Goal: Task Accomplishment & Management: Complete application form

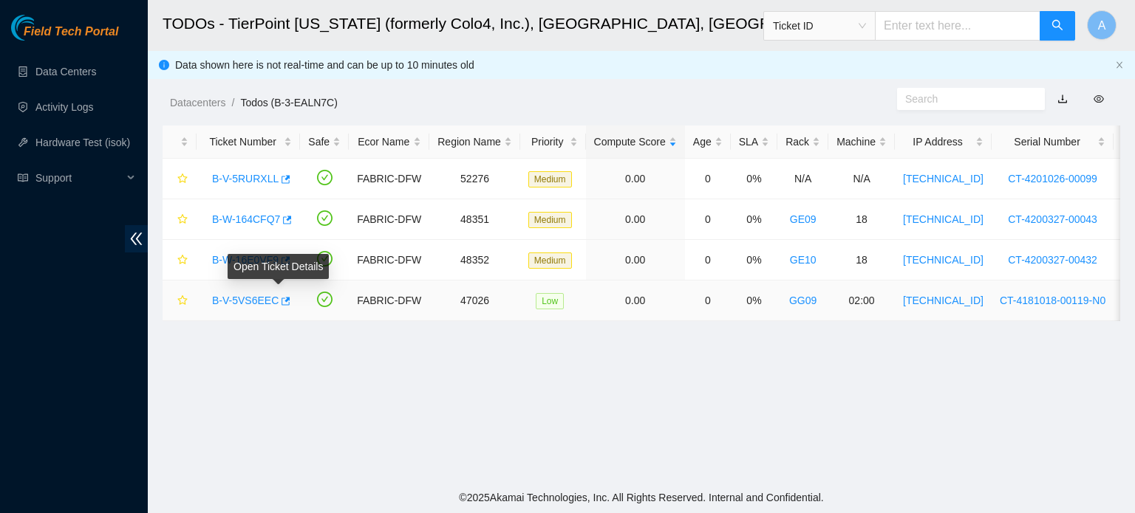
click at [247, 298] on link "B-V-5VS6EEC" at bounding box center [245, 301] width 66 height 12
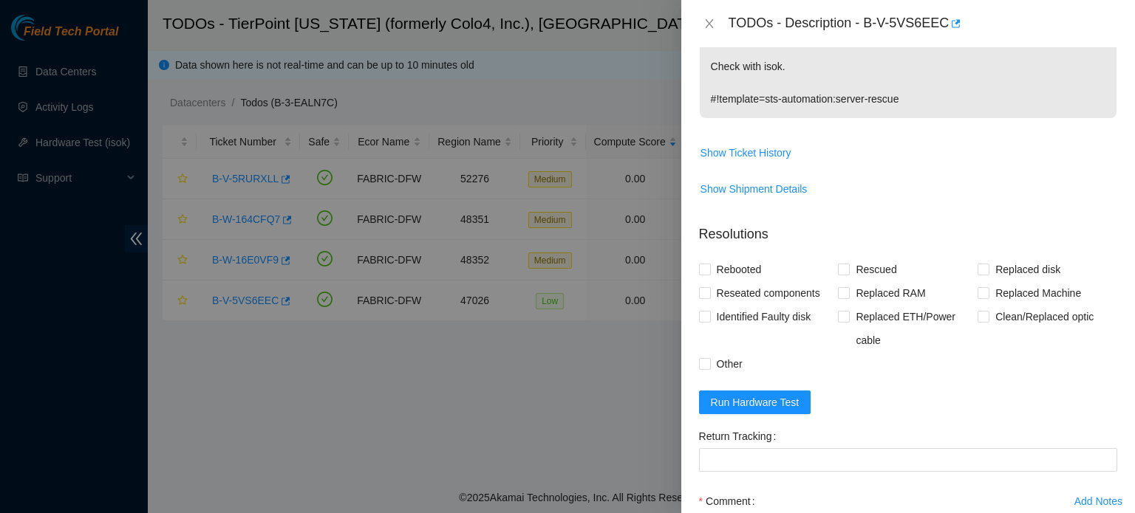
scroll to position [372, 0]
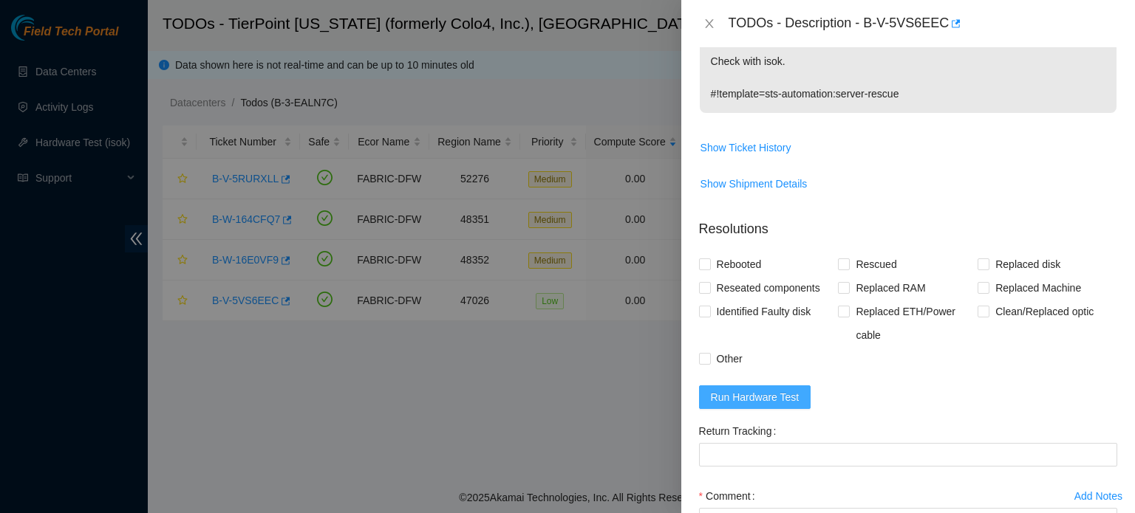
click at [774, 395] on span "Run Hardware Test" at bounding box center [755, 397] width 89 height 16
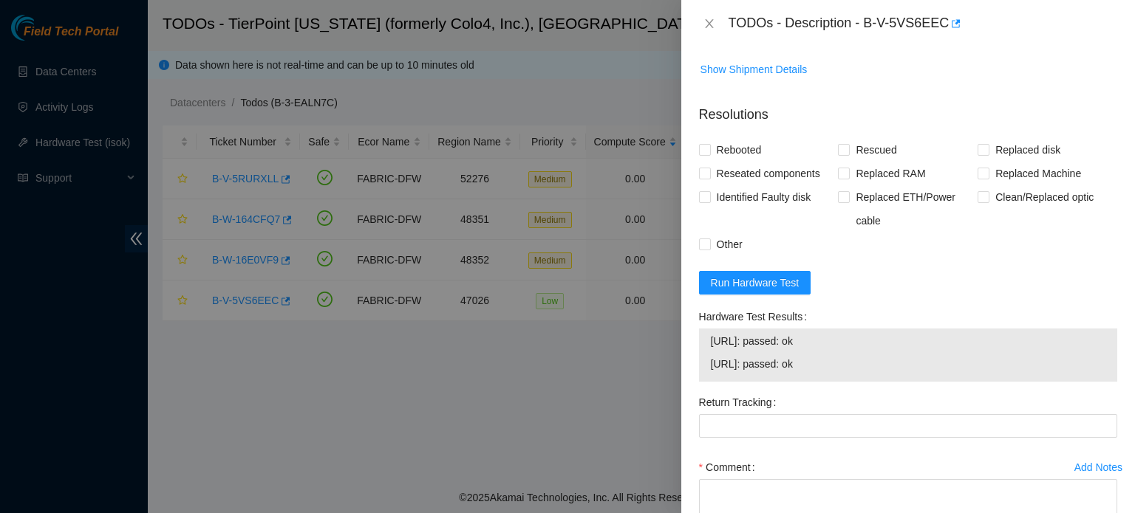
scroll to position [592, 0]
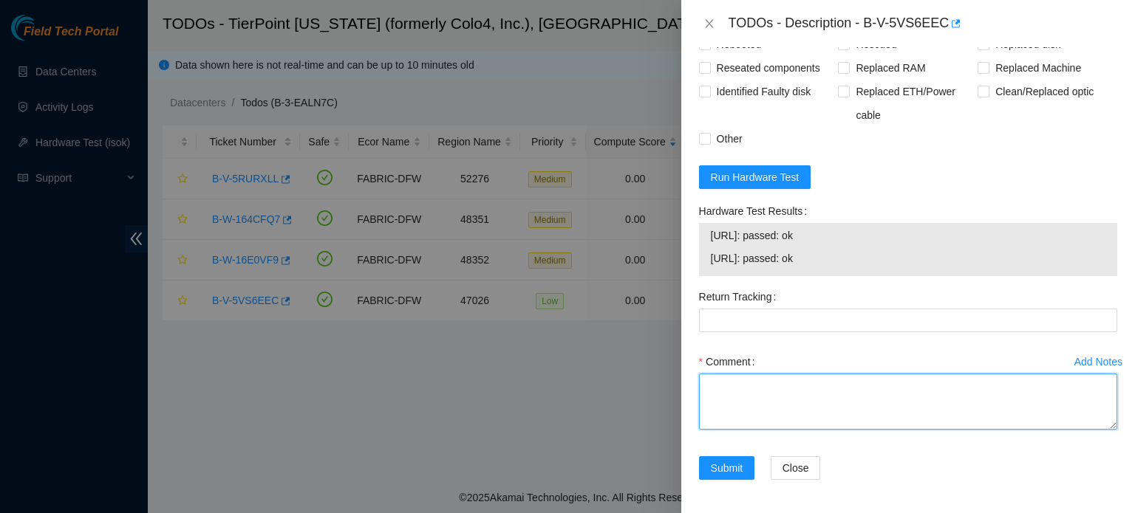
click at [736, 378] on textarea "Comment" at bounding box center [908, 402] width 418 height 56
type textarea "s"
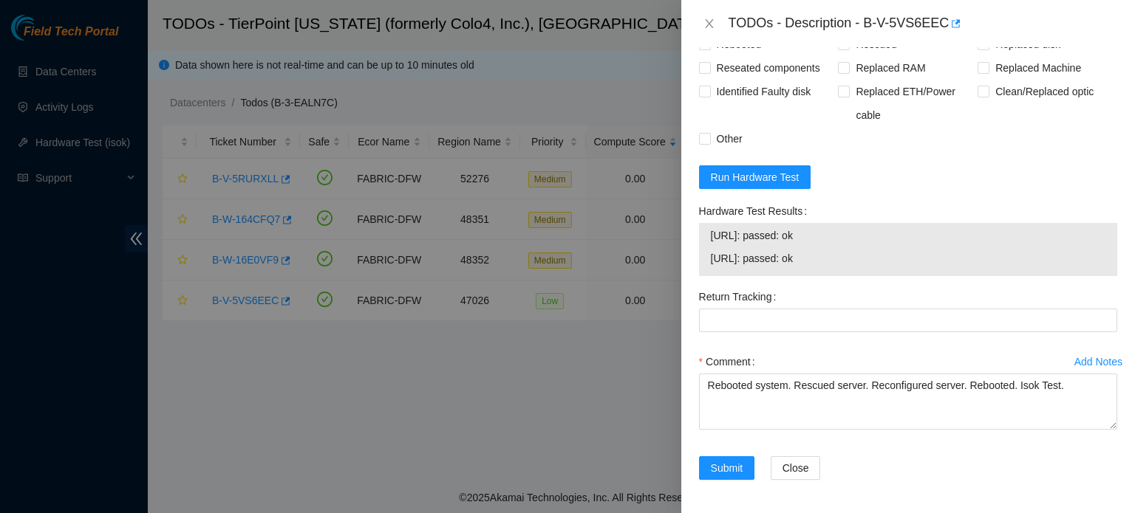
drag, startPoint x: 709, startPoint y: 233, endPoint x: 824, endPoint y: 235, distance: 116.0
click at [824, 235] on div "23.202.88.232: passed: ok 23.202.88.233: passed: ok" at bounding box center [908, 249] width 418 height 53
copy tbody "23.202.88.232: passed: ok"
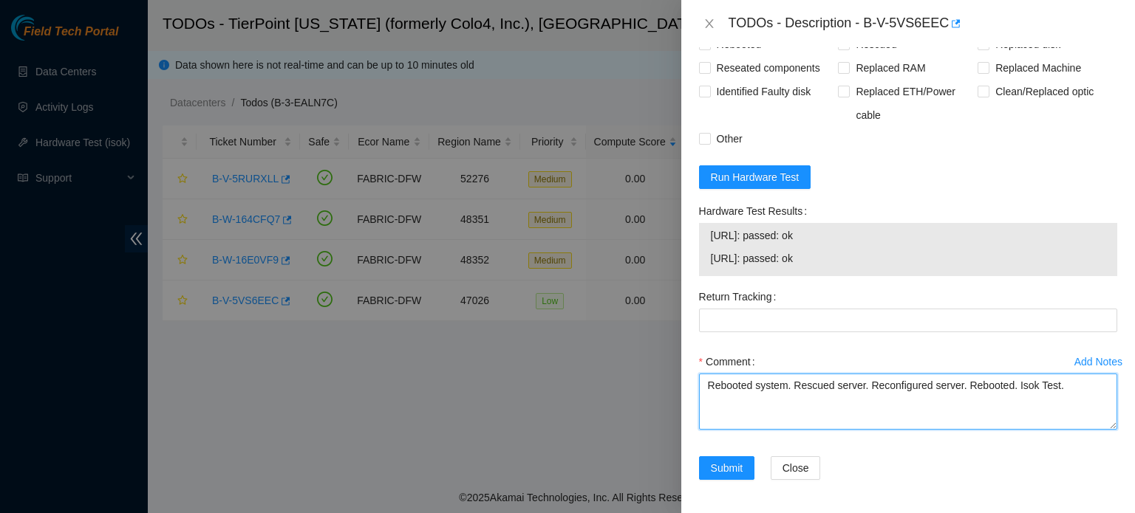
click at [1073, 380] on textarea "Rebooted system. Rescued server. Reconfigured server. Rebooted. Isok Test." at bounding box center [908, 402] width 418 height 56
paste textarea "23.202.88.232: passed: ok"
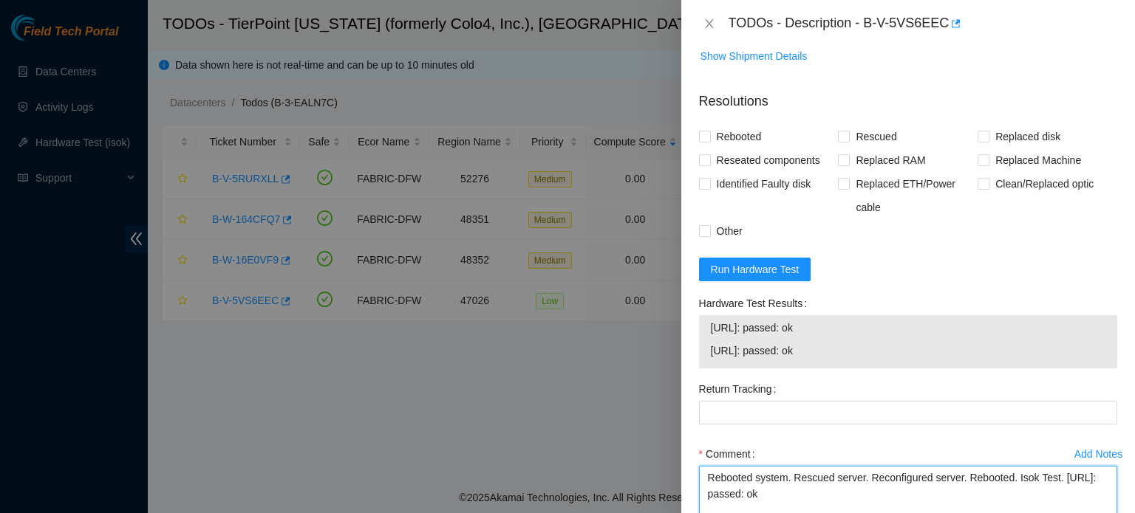
scroll to position [496, 0]
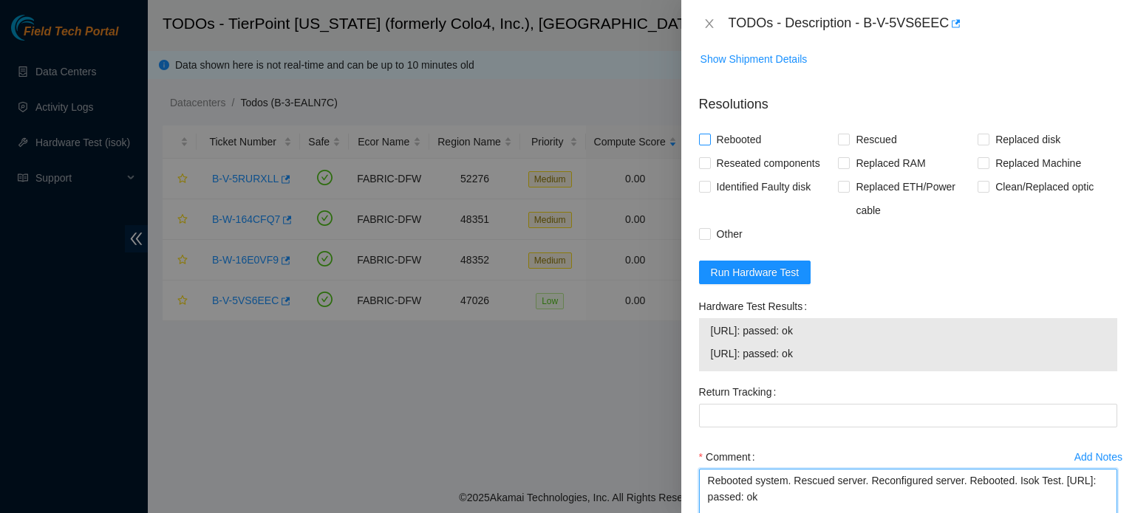
type textarea "Rebooted system. Rescued server. Reconfigured server. Rebooted. Isok Test. 23.2…"
drag, startPoint x: 721, startPoint y: 132, endPoint x: 948, endPoint y: 105, distance: 228.5
click at [948, 105] on p "Resolutions" at bounding box center [908, 99] width 418 height 32
click at [752, 138] on span "Rebooted" at bounding box center [739, 140] width 57 height 24
click at [709, 138] on input "Rebooted" at bounding box center [704, 139] width 10 height 10
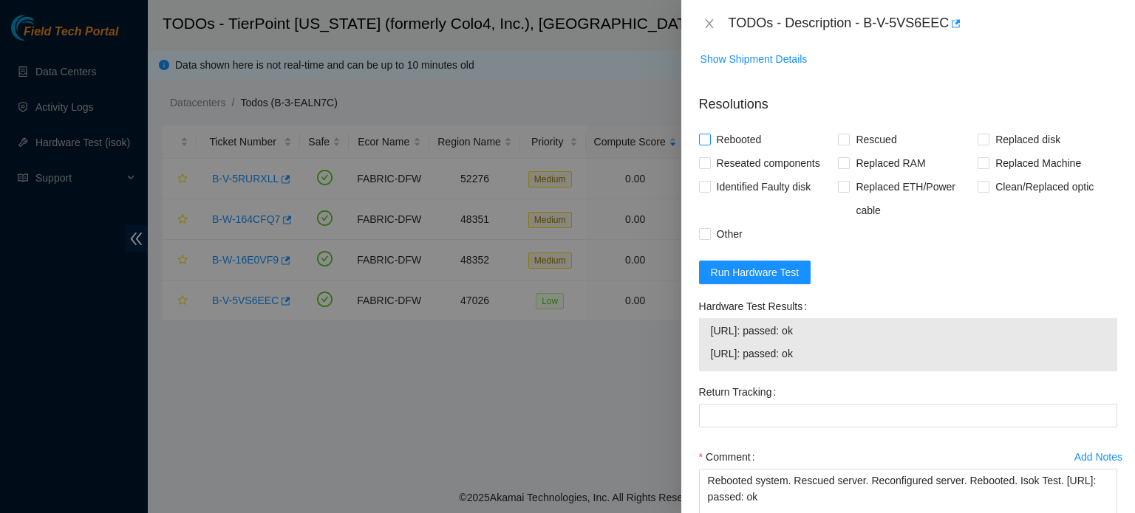
checkbox input "true"
click at [865, 140] on span "Rescued" at bounding box center [876, 140] width 52 height 24
click at [848, 140] on input "Rescued" at bounding box center [843, 139] width 10 height 10
checkbox input "true"
click at [718, 230] on span "Other" at bounding box center [730, 234] width 38 height 24
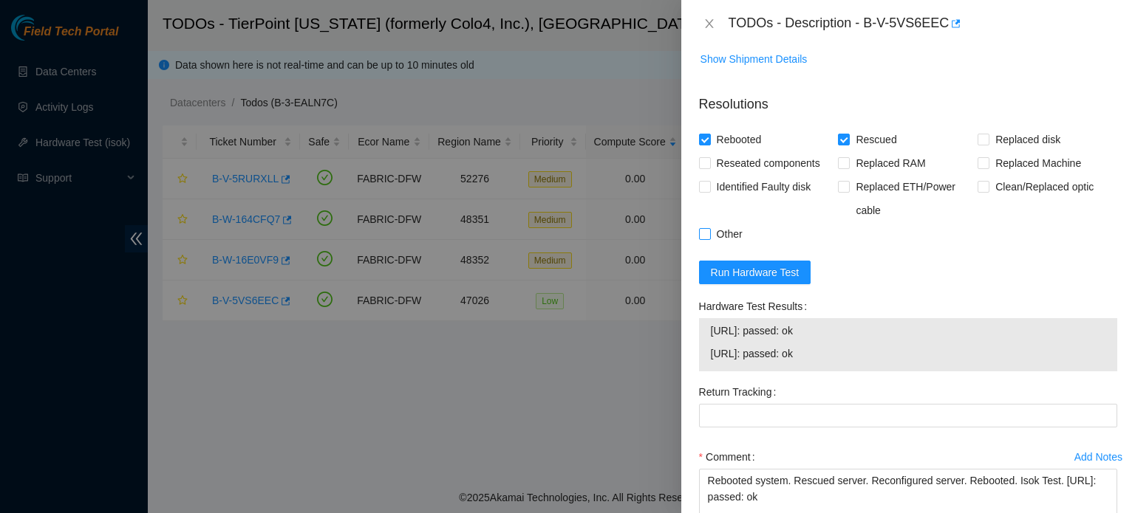
click at [709, 230] on input "Other" at bounding box center [704, 233] width 10 height 10
checkbox input "true"
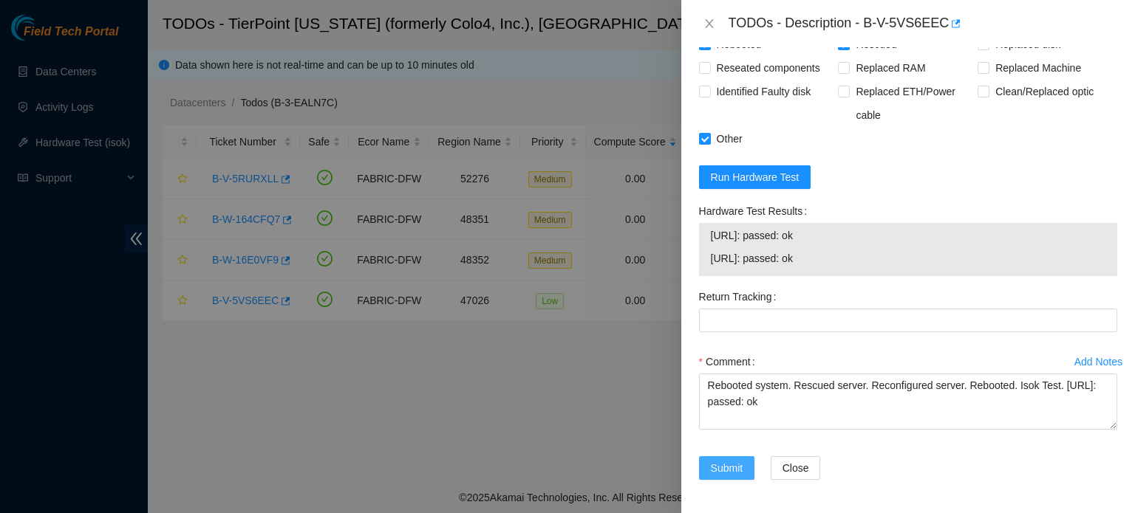
click at [727, 462] on span "Submit" at bounding box center [727, 468] width 33 height 16
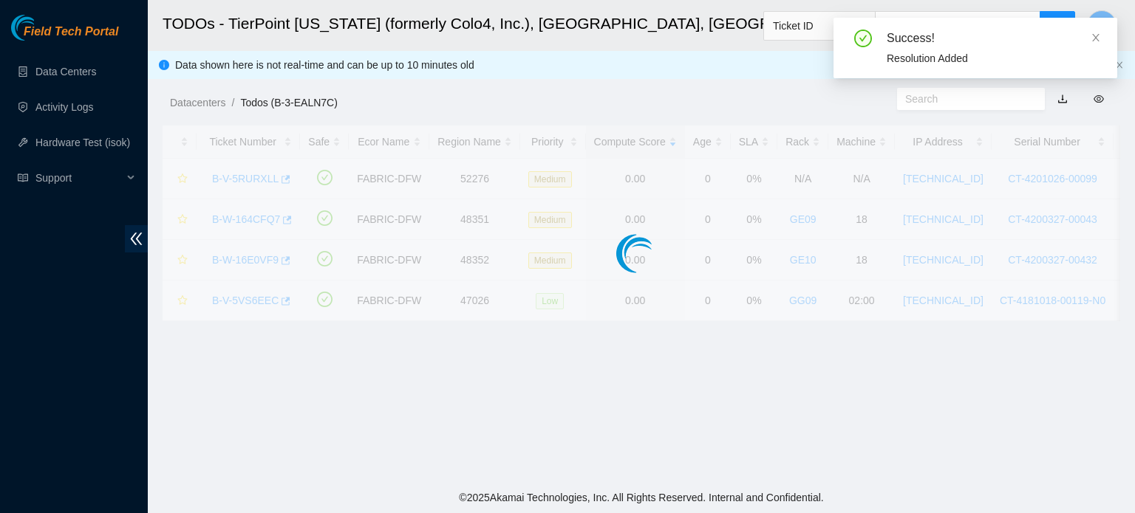
scroll to position [405, 0]
